Goal: Task Accomplishment & Management: Use online tool/utility

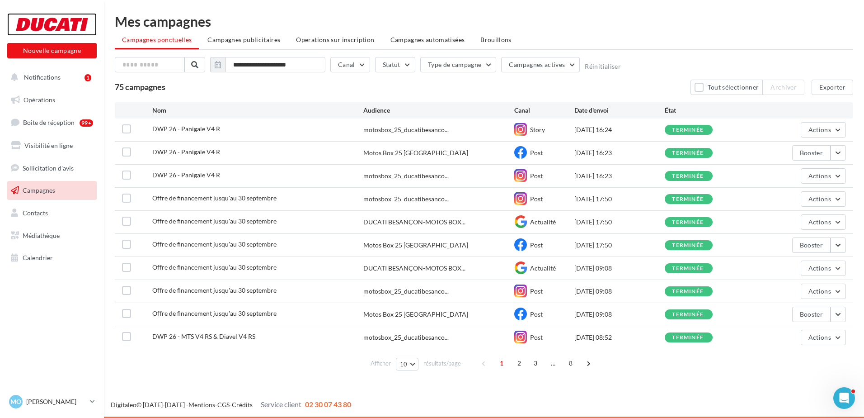
click at [31, 21] on div at bounding box center [52, 24] width 72 height 23
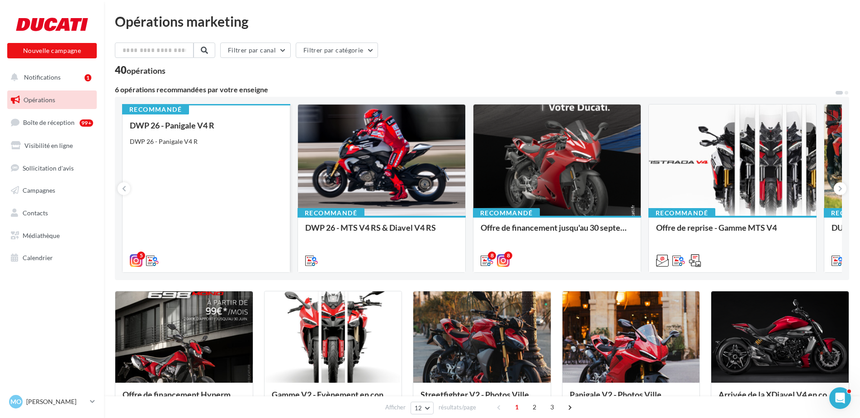
click at [218, 158] on div "DWP 26 - Panigale V4 R DWP 26 - Panigale V4 R" at bounding box center [206, 192] width 153 height 143
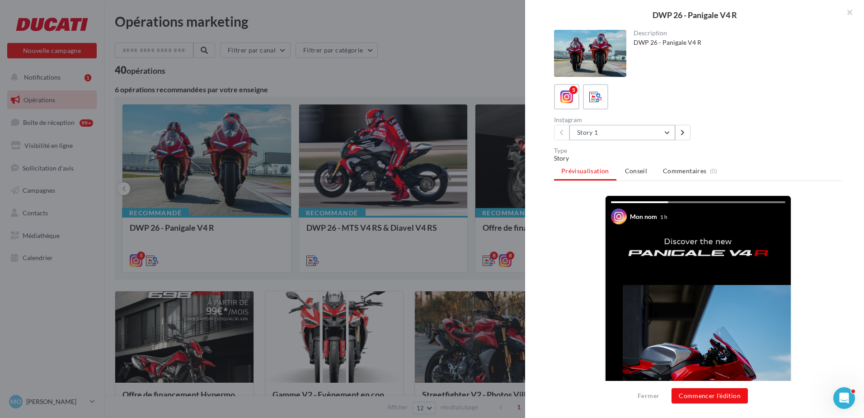
drag, startPoint x: 594, startPoint y: 118, endPoint x: 594, endPoint y: 126, distance: 8.2
click at [594, 122] on div "Instagram" at bounding box center [624, 120] width 141 height 6
click at [594, 126] on button "Story 1" at bounding box center [623, 132] width 106 height 15
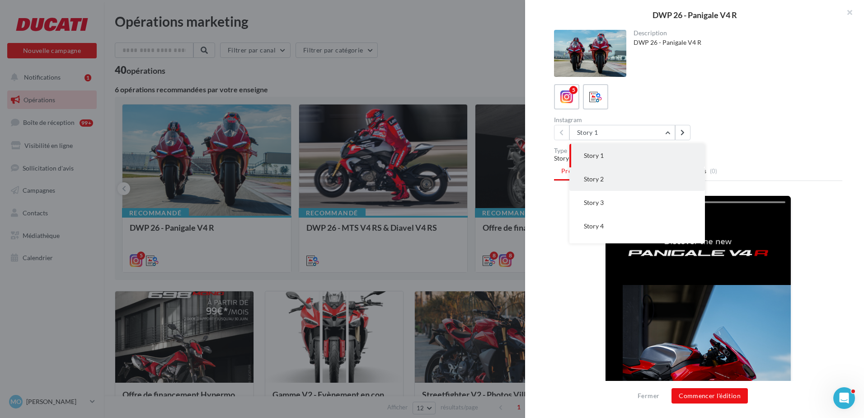
click at [610, 171] on button "Story 2" at bounding box center [638, 179] width 136 height 24
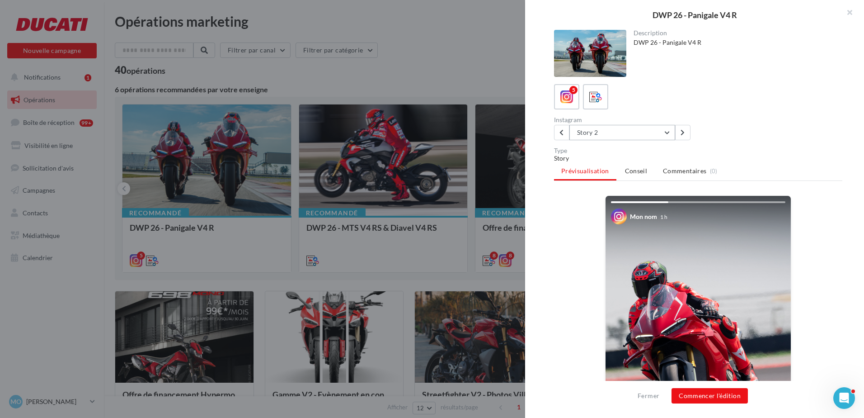
click at [628, 135] on button "Story 2" at bounding box center [623, 132] width 106 height 15
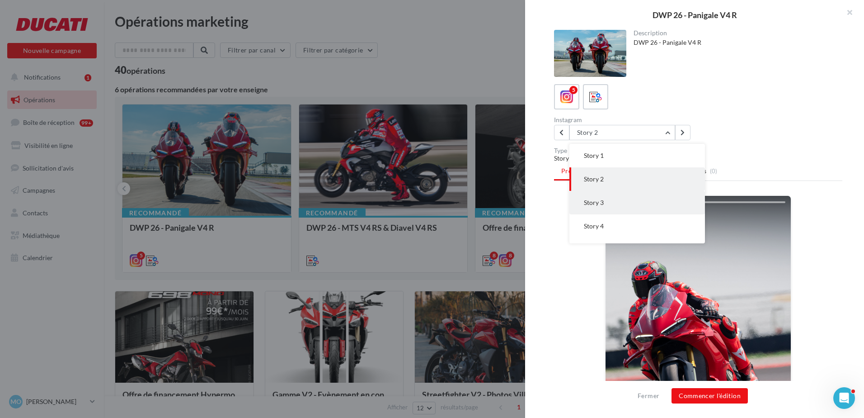
click at [623, 200] on button "Story 3" at bounding box center [638, 203] width 136 height 24
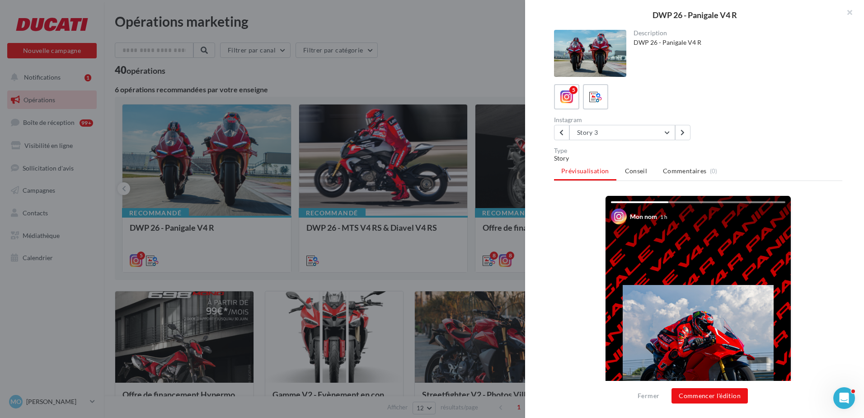
click at [605, 121] on div "Instagram" at bounding box center [624, 120] width 141 height 6
click at [600, 134] on button "Story 3" at bounding box center [623, 132] width 106 height 15
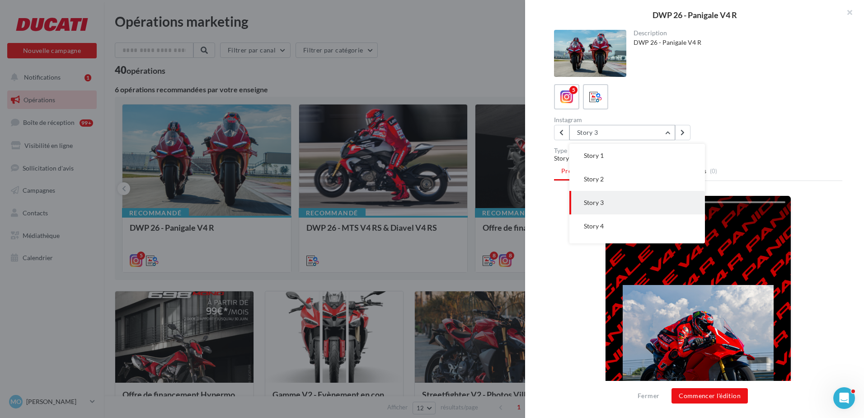
scroll to position [18, 0]
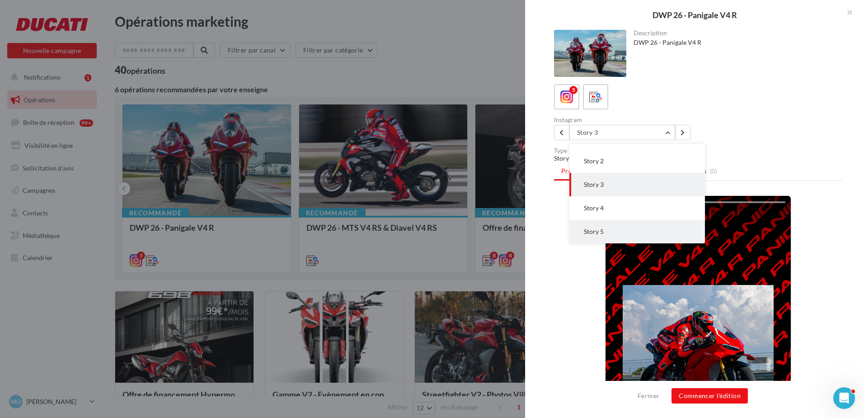
click at [620, 232] on button "Story 5" at bounding box center [638, 232] width 136 height 24
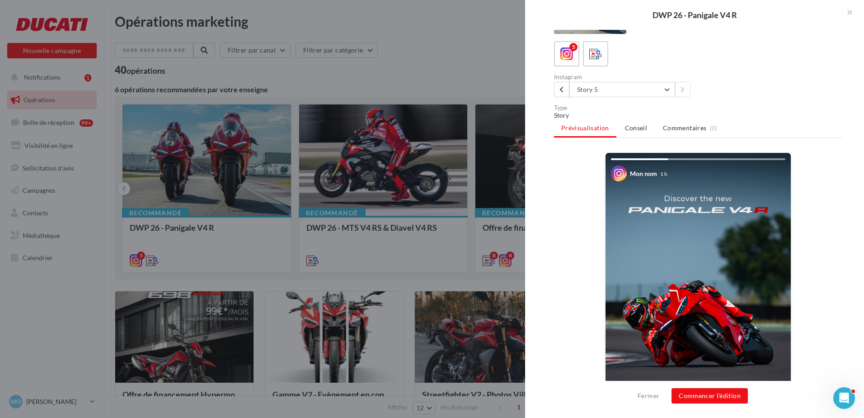
scroll to position [0, 0]
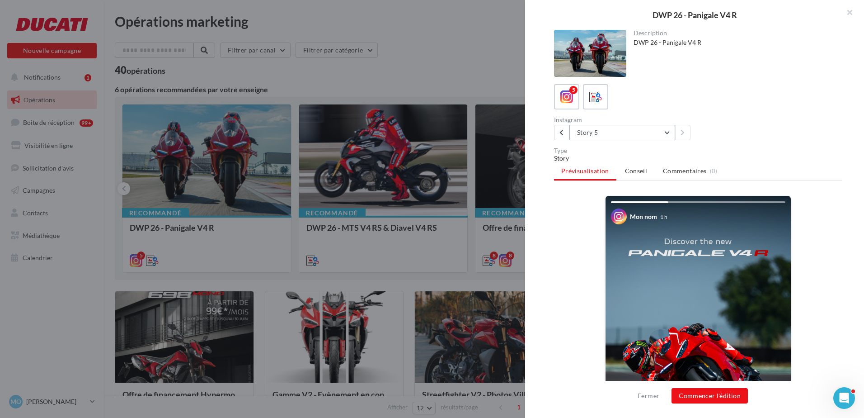
click at [636, 132] on button "Story 5" at bounding box center [623, 132] width 106 height 15
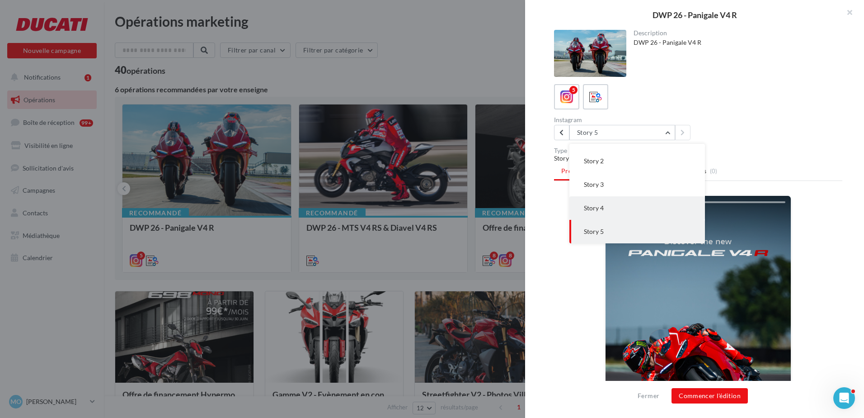
click at [602, 203] on button "Story 4" at bounding box center [638, 208] width 136 height 24
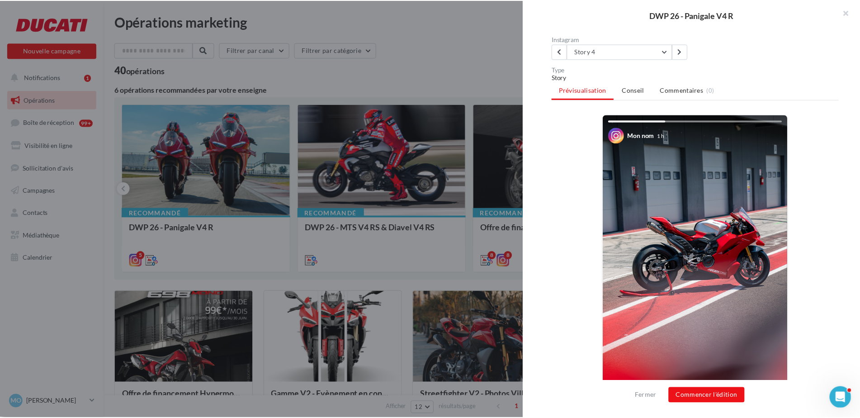
scroll to position [149, 0]
